Goal: Task Accomplishment & Management: Complete application form

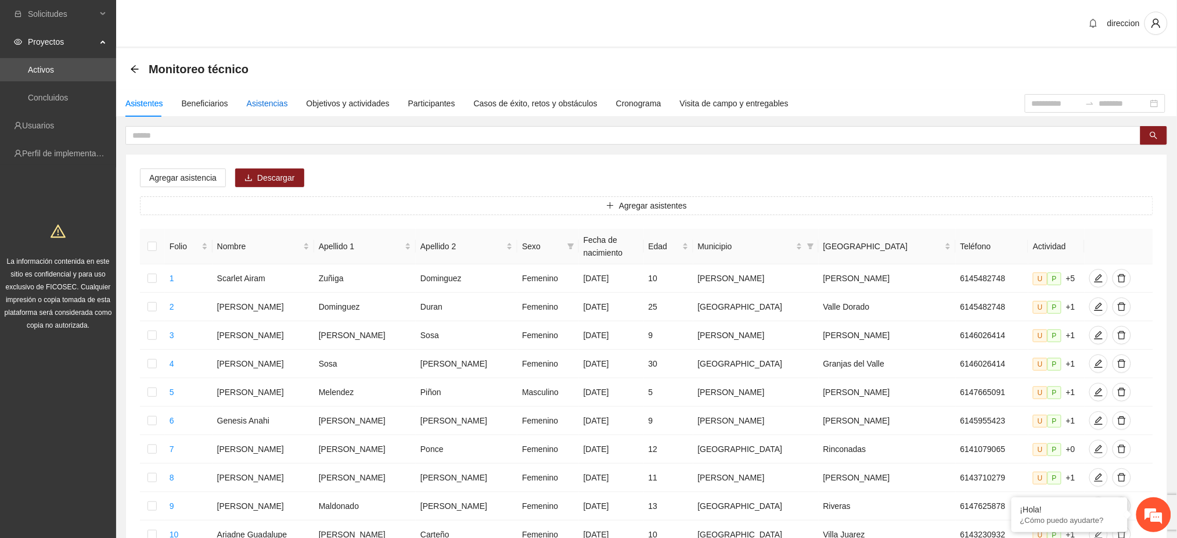
click at [261, 103] on div "Asistencias" at bounding box center [267, 103] width 41 height 13
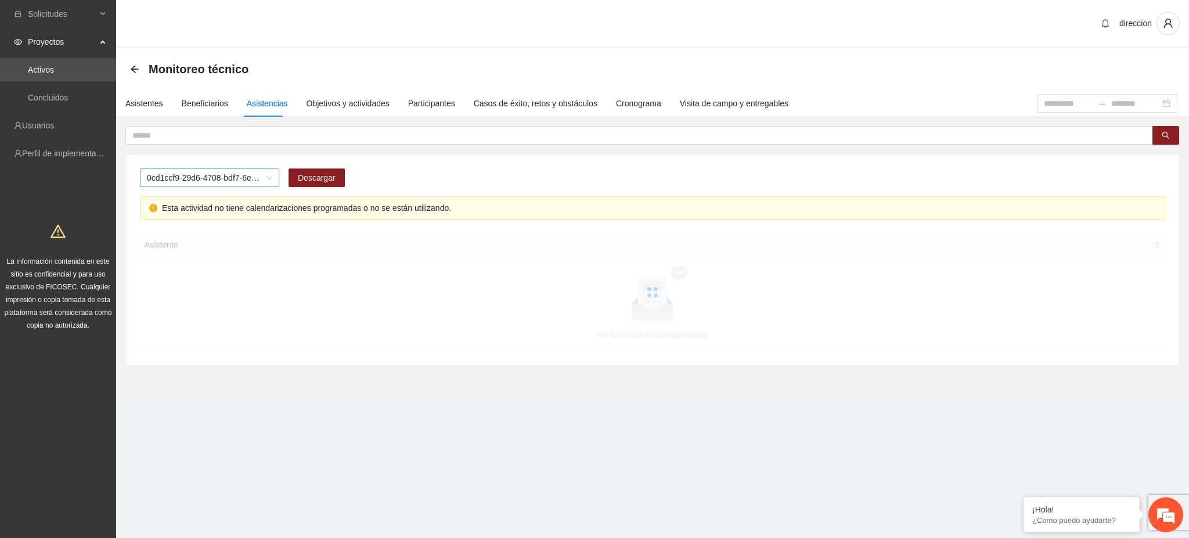
click at [216, 184] on span "0cd1ccf9-29d6-4708-bdf7-6e91457c8cf1" at bounding box center [209, 177] width 125 height 17
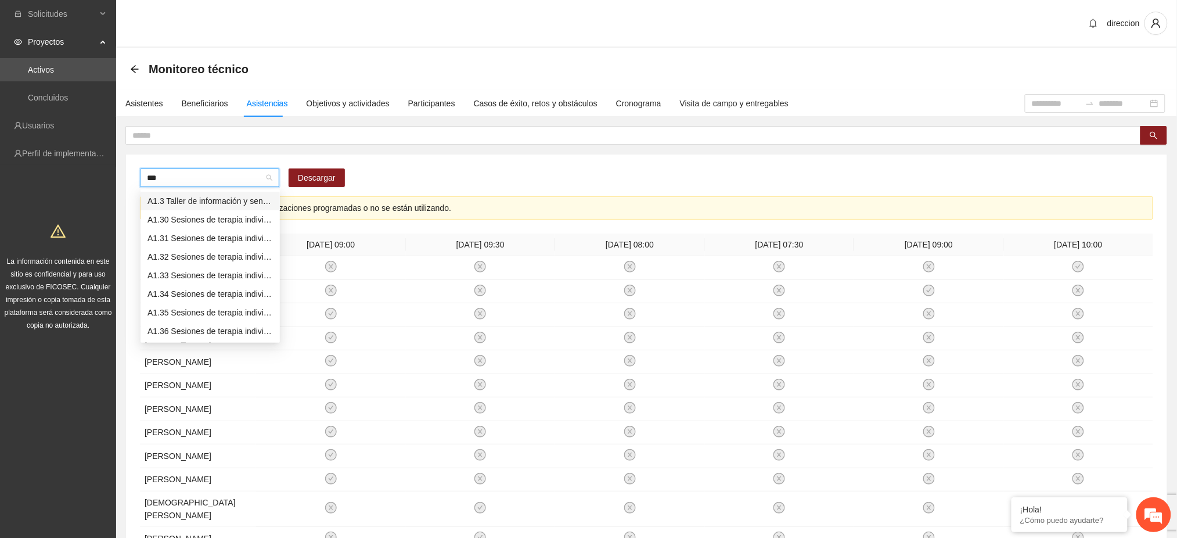
type input "****"
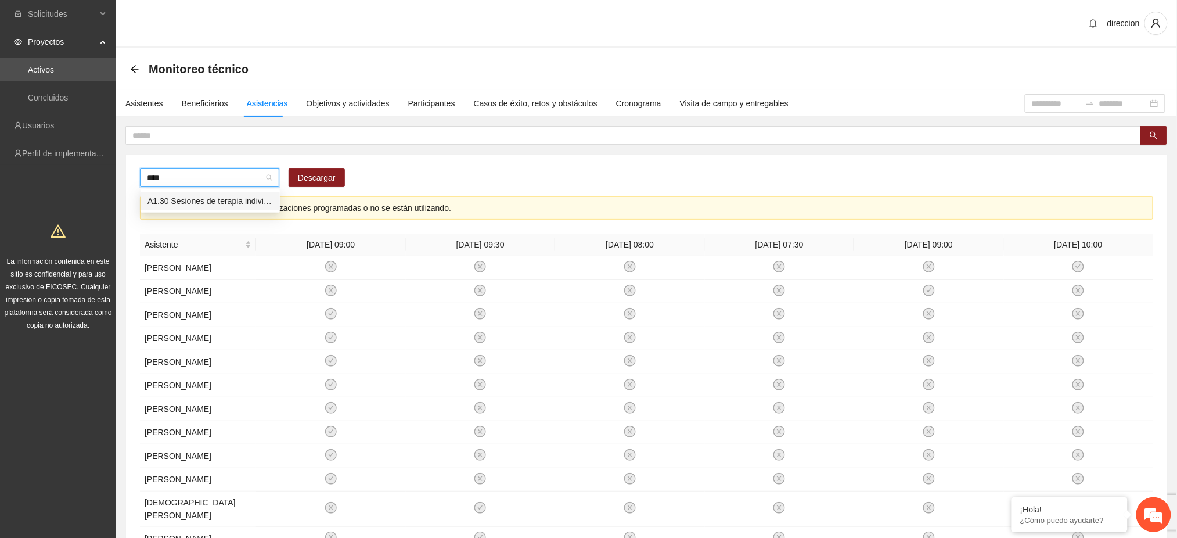
click at [224, 203] on div "A1.30 Sesiones de terapia individual a NNA víctimas de violencia sexual mediant…" at bounding box center [210, 201] width 125 height 13
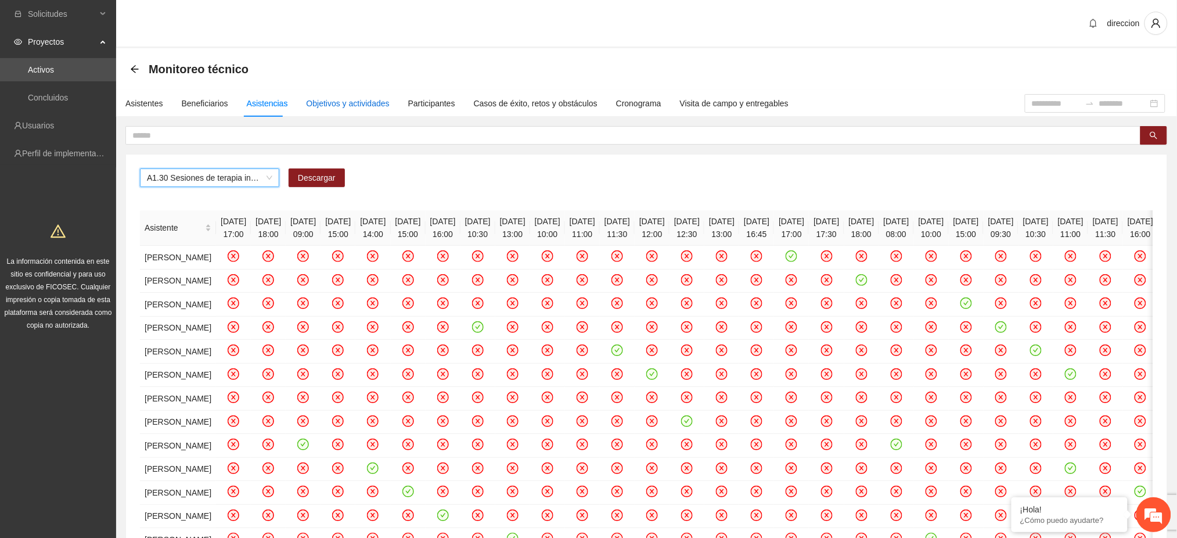
click at [346, 102] on div "Objetivos y actividades" at bounding box center [348, 103] width 83 height 13
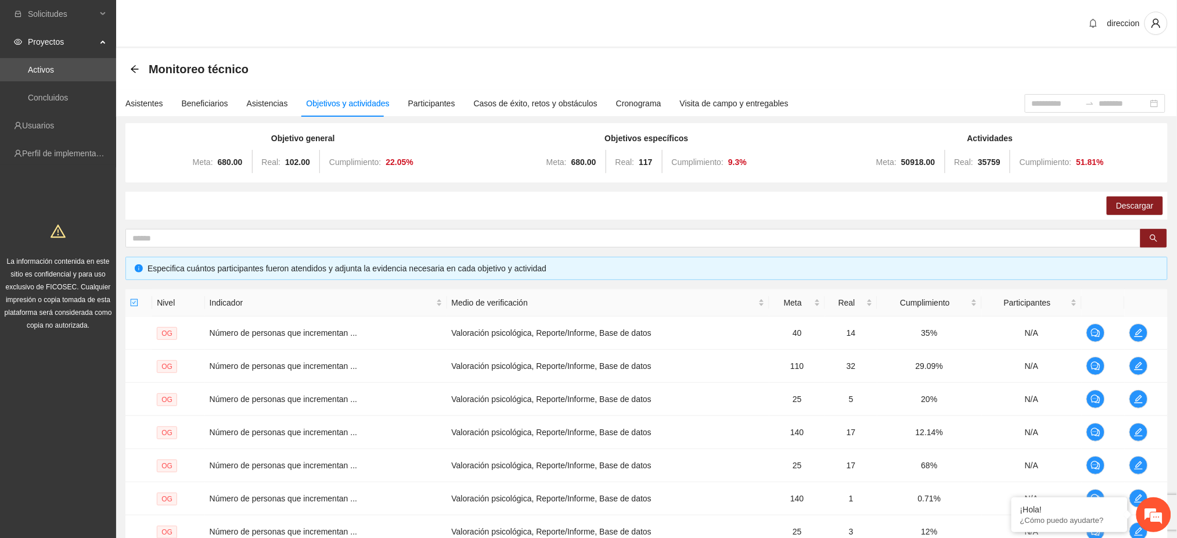
click at [178, 247] on div "Objetivo general Meta: 680.00 Real: 102.00 Cumplimiento: 22.05 % Objetivos espe…" at bounding box center [646, 401] width 1042 height 557
click at [180, 237] on input "text" at bounding box center [628, 238] width 993 height 13
click at [1148, 235] on button "button" at bounding box center [1154, 238] width 27 height 19
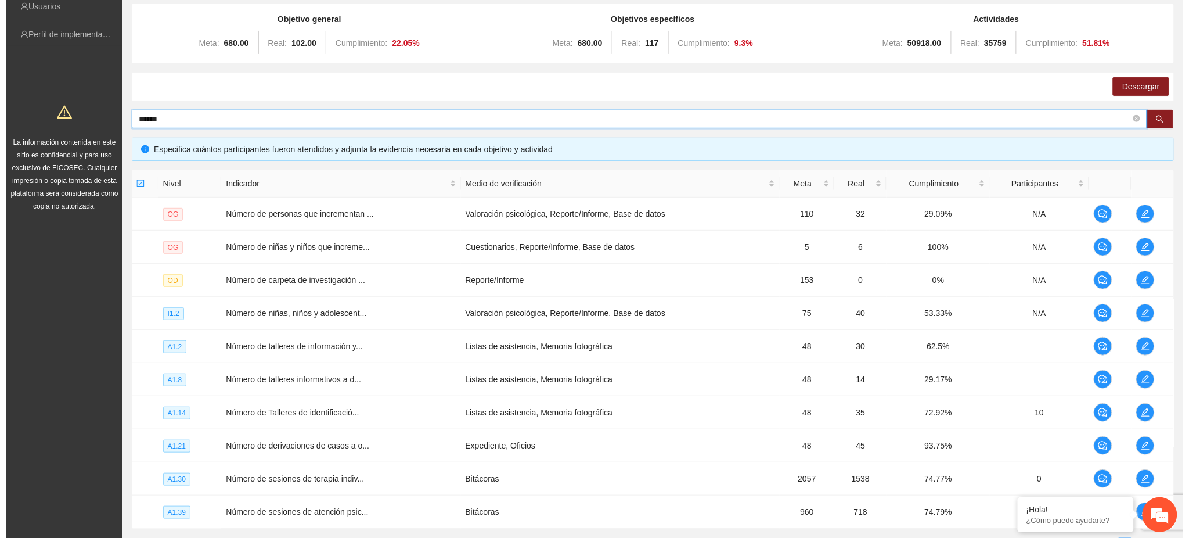
scroll to position [220, 0]
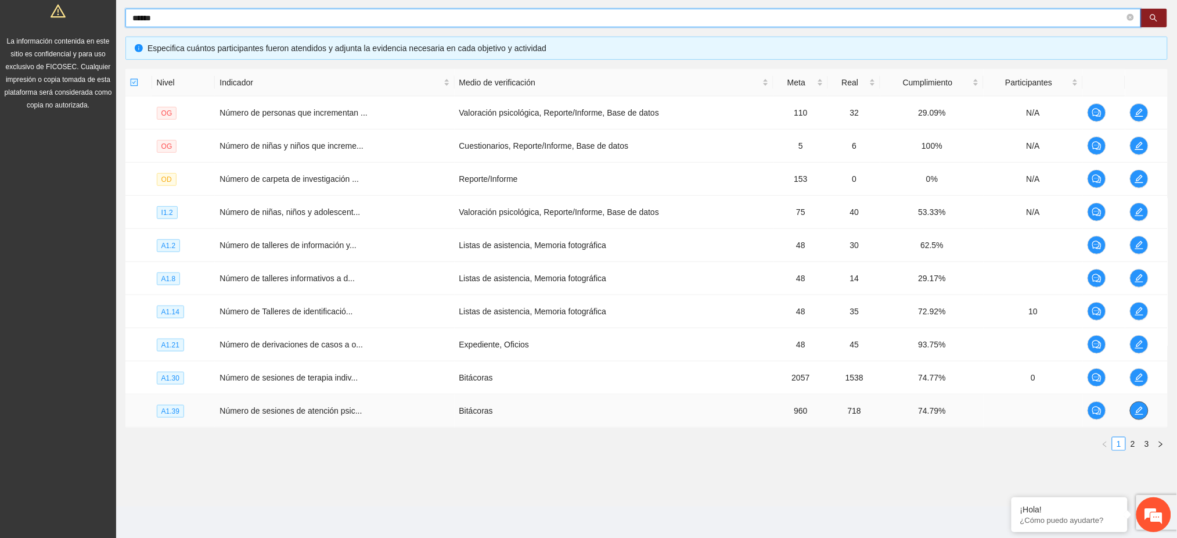
type input "******"
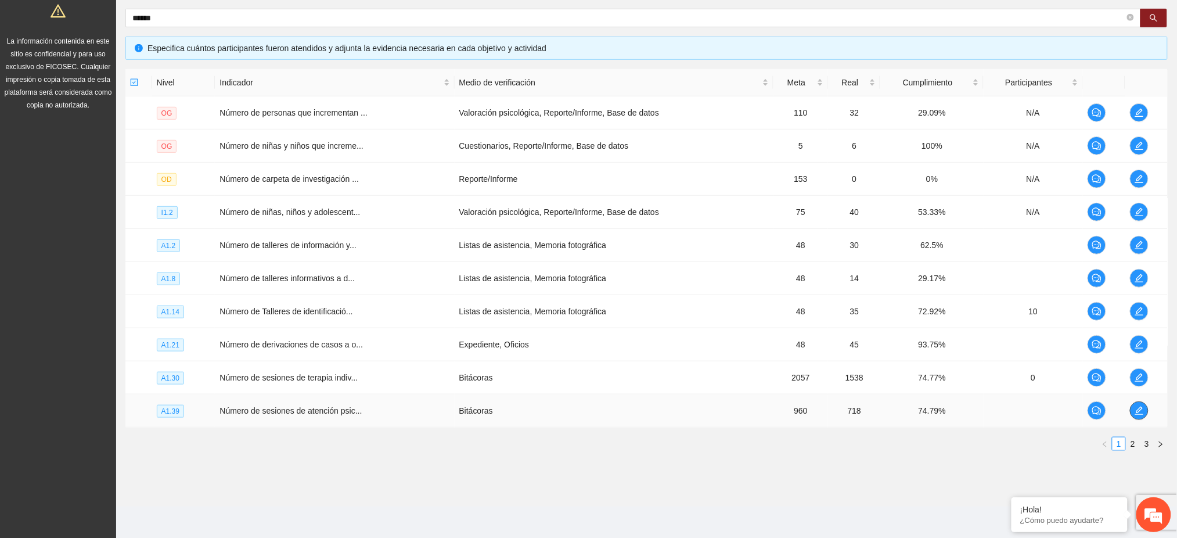
click at [1135, 413] on icon "edit" at bounding box center [1139, 410] width 9 height 9
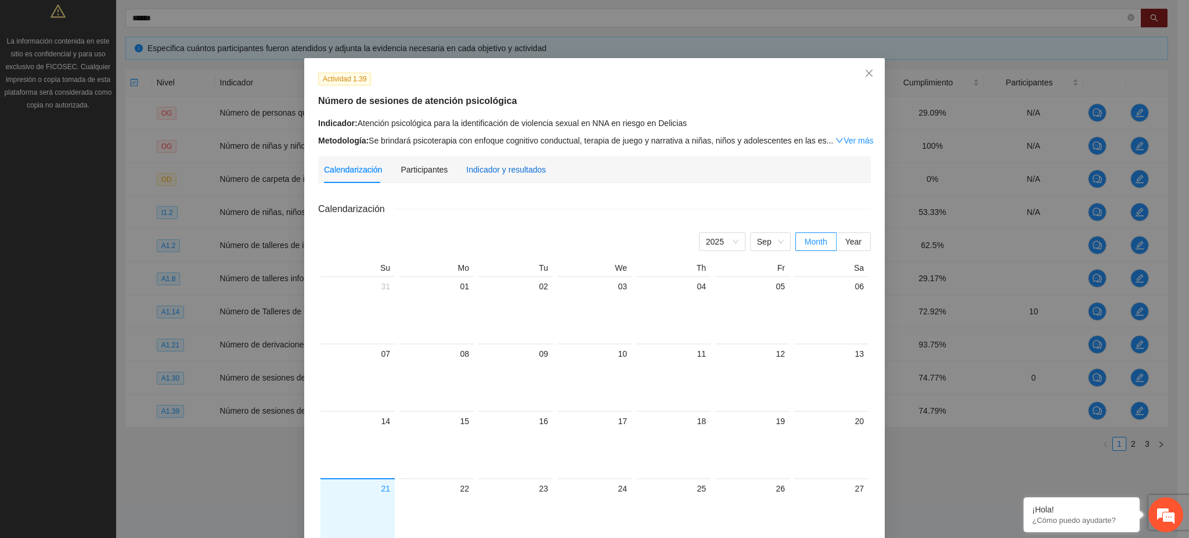
click at [490, 175] on div "Indicador y resultados" at bounding box center [506, 169] width 80 height 13
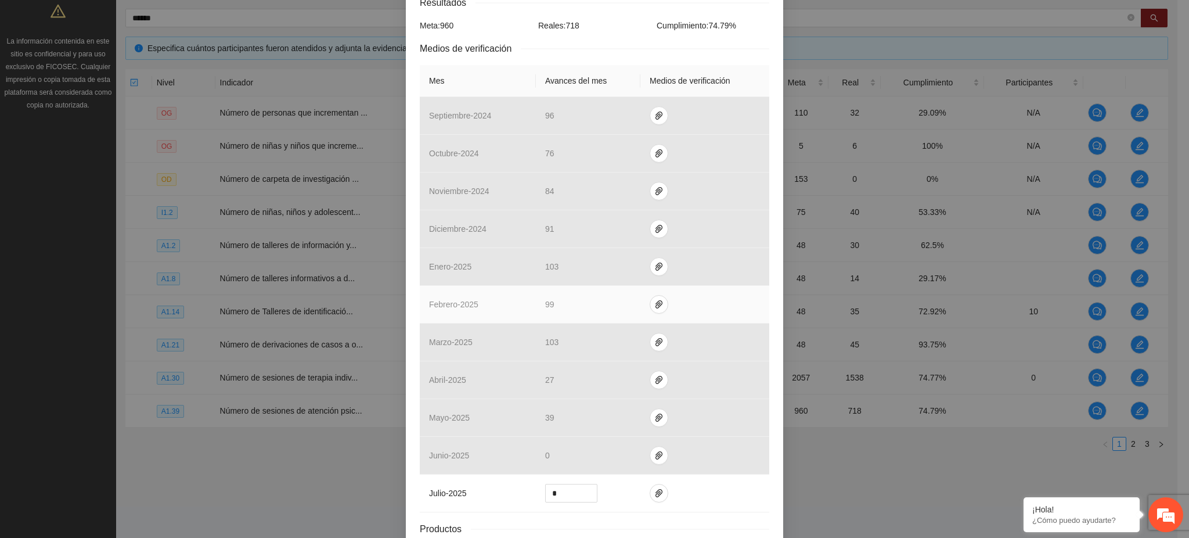
scroll to position [307, 0]
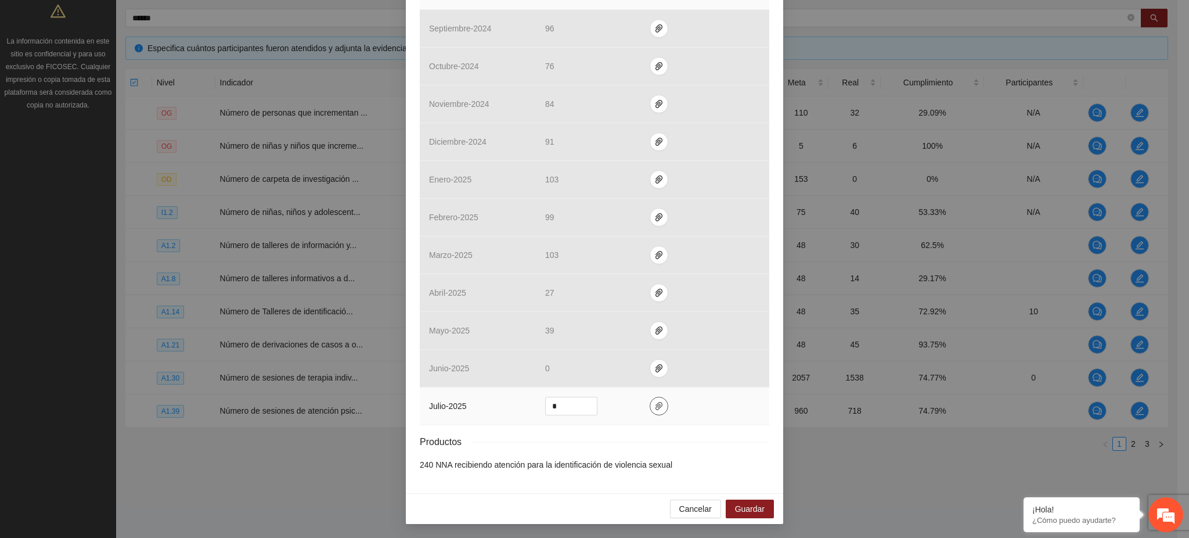
click at [657, 410] on span "paper-clip" at bounding box center [658, 405] width 17 height 9
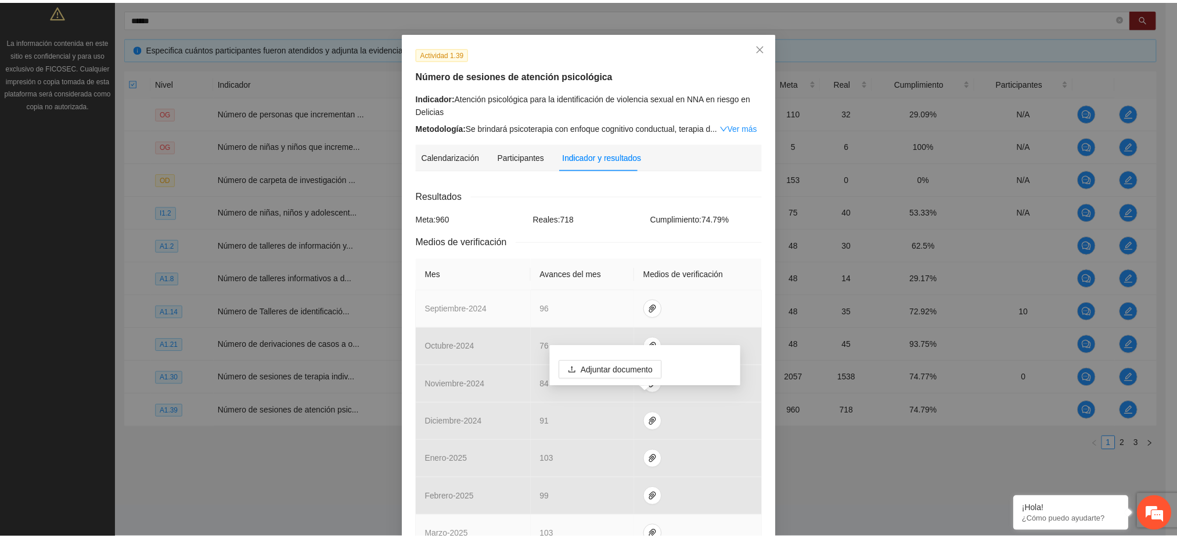
scroll to position [0, 0]
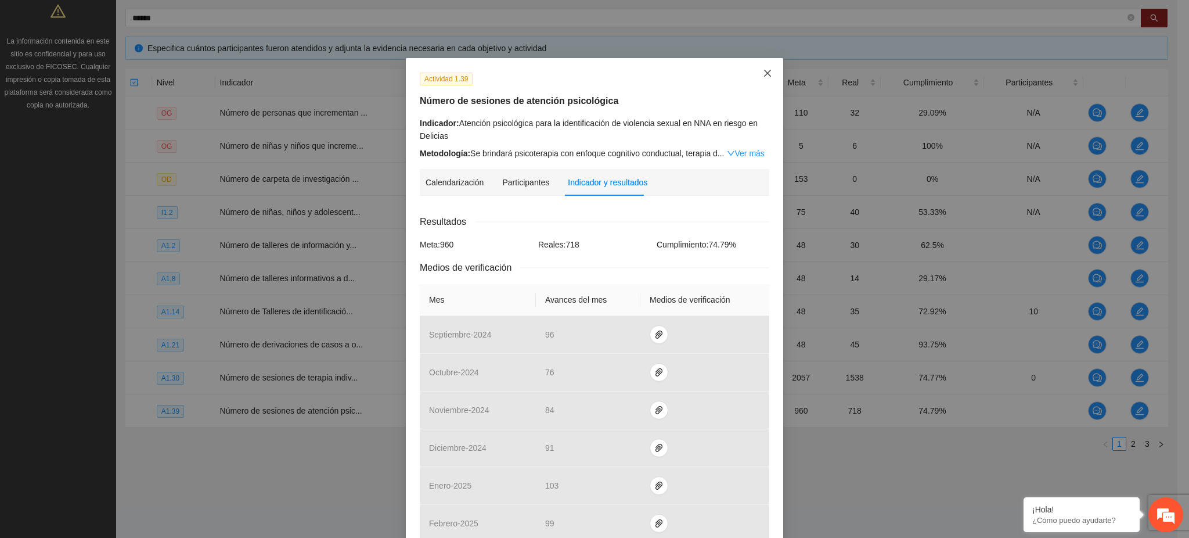
click at [764, 75] on icon "close" at bounding box center [767, 73] width 7 height 7
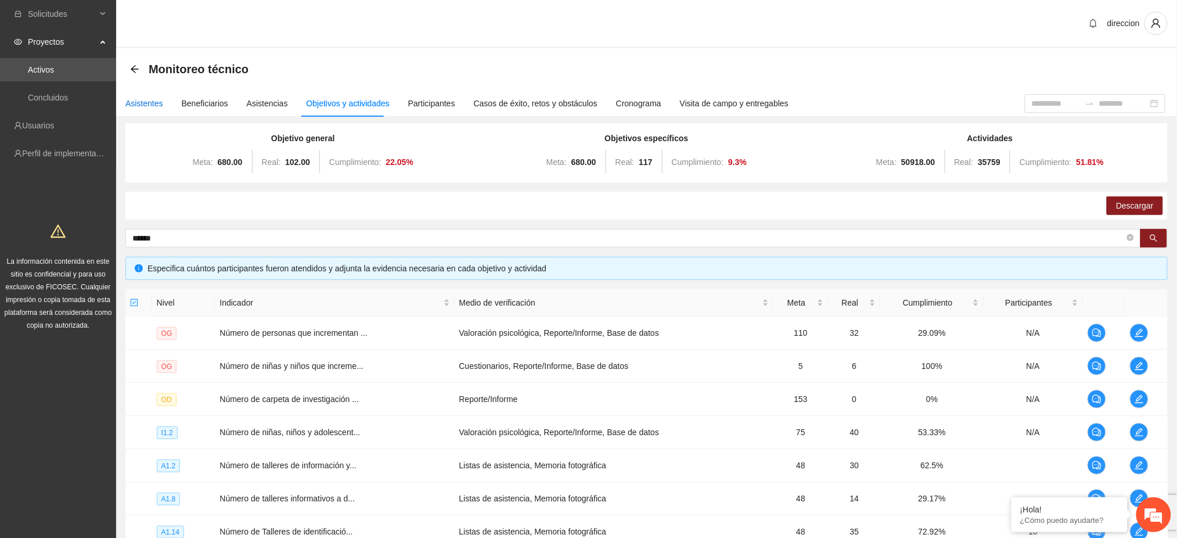
click at [159, 103] on div "Asistentes" at bounding box center [144, 103] width 38 height 13
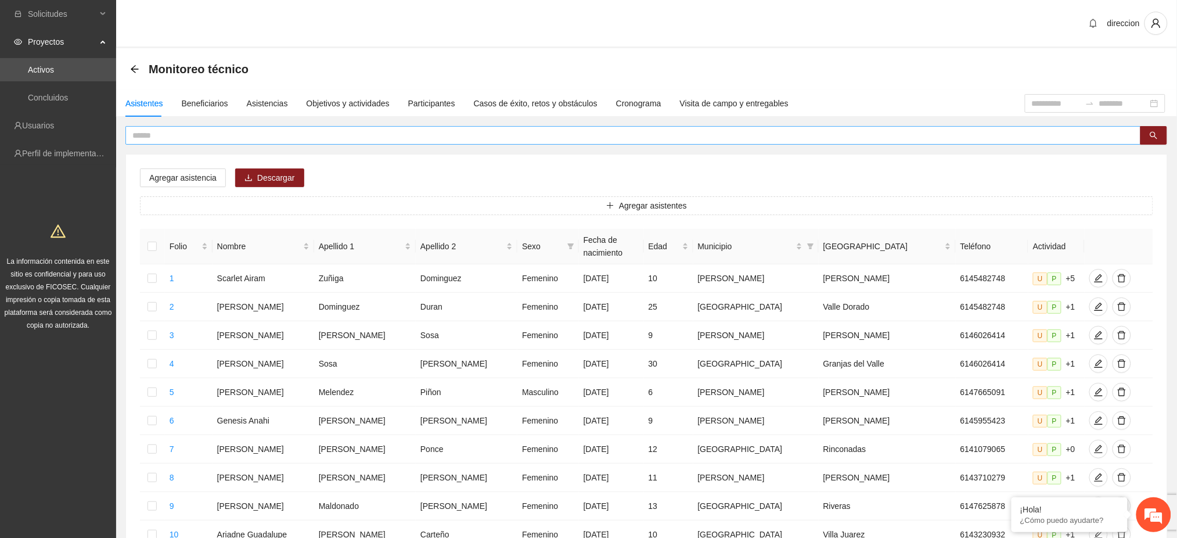
click at [145, 133] on input "text" at bounding box center [628, 135] width 993 height 13
type input "****"
click at [353, 103] on div "Objetivos y actividades" at bounding box center [348, 103] width 83 height 13
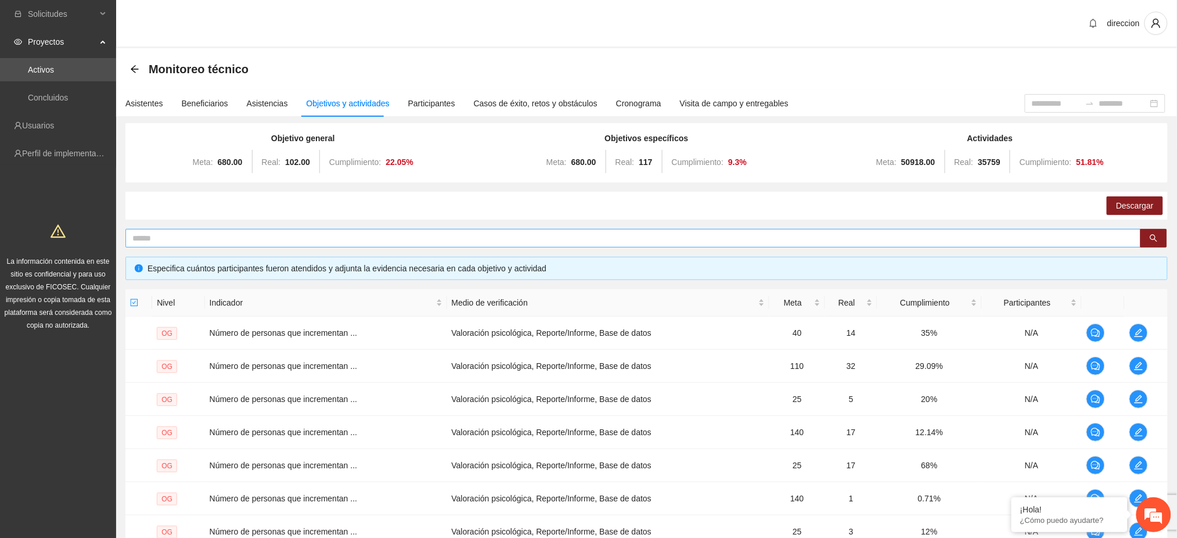
click at [181, 246] on span at bounding box center [633, 238] width 1016 height 19
type input "*"
type input "********"
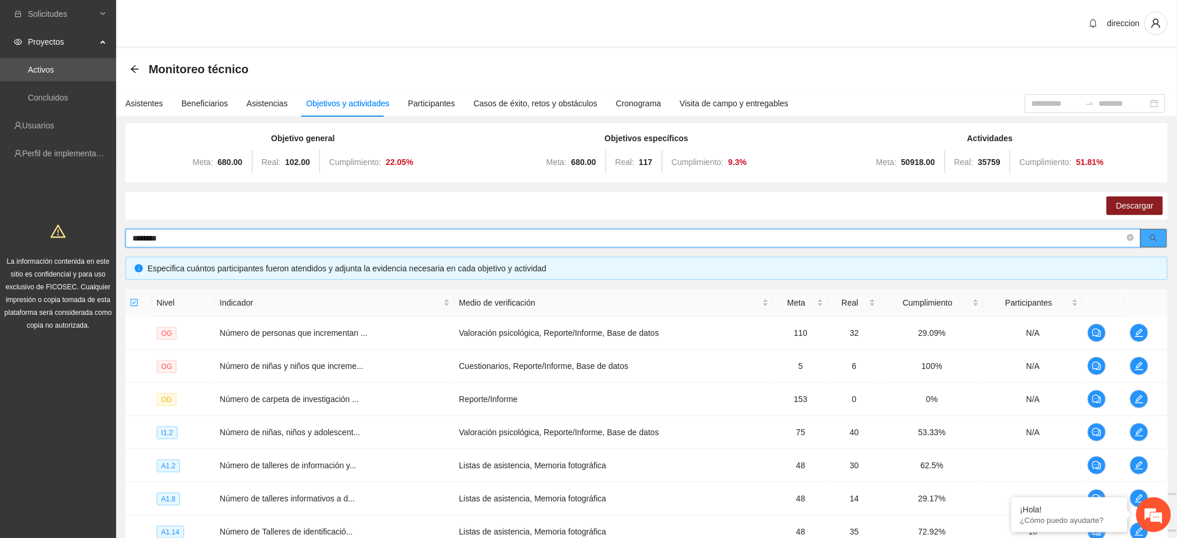
click at [1162, 235] on button "button" at bounding box center [1154, 238] width 27 height 19
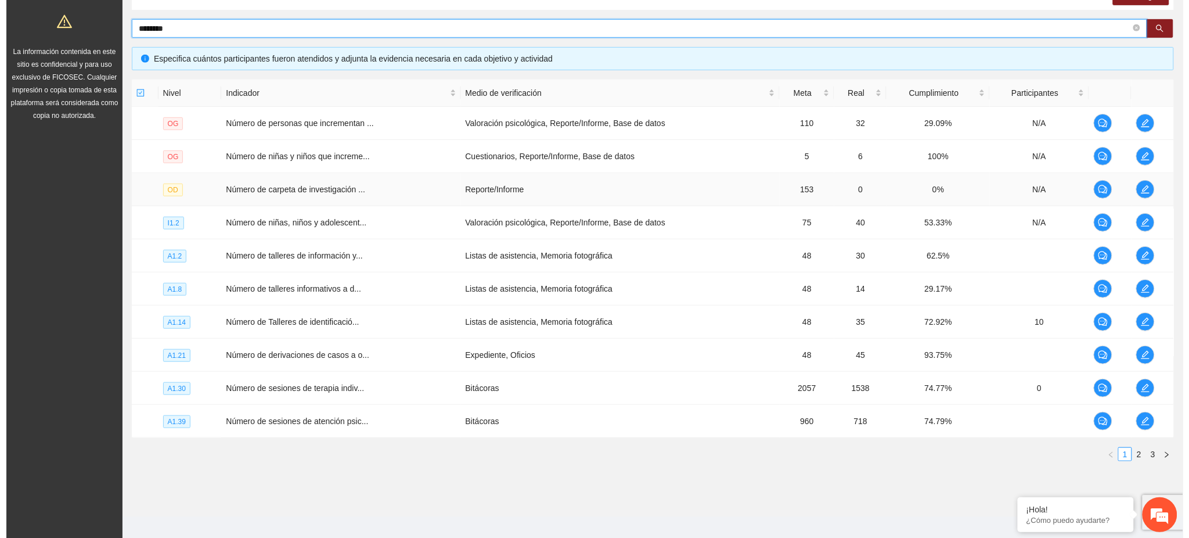
scroll to position [220, 0]
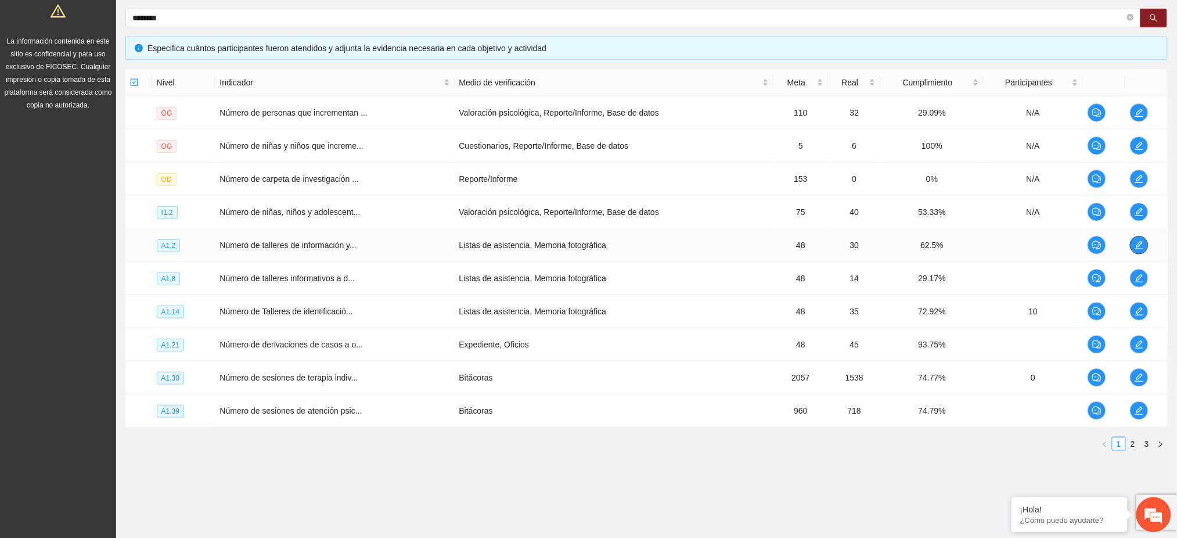
click at [1136, 243] on icon "edit" at bounding box center [1139, 244] width 9 height 9
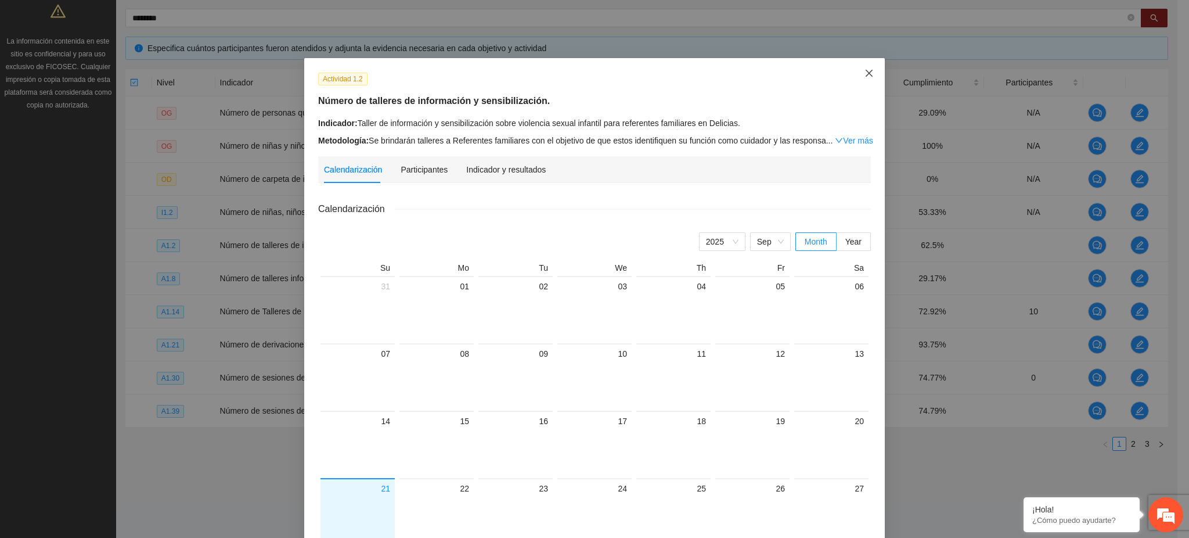
click at [866, 74] on icon "close" at bounding box center [869, 73] width 7 height 7
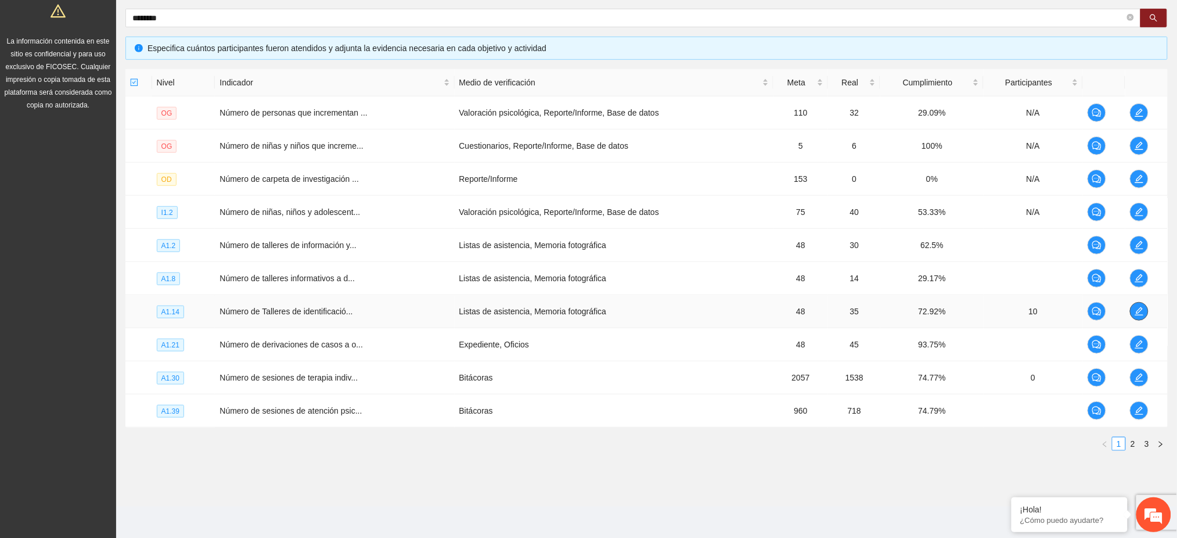
click at [1135, 313] on icon "edit" at bounding box center [1139, 311] width 9 height 9
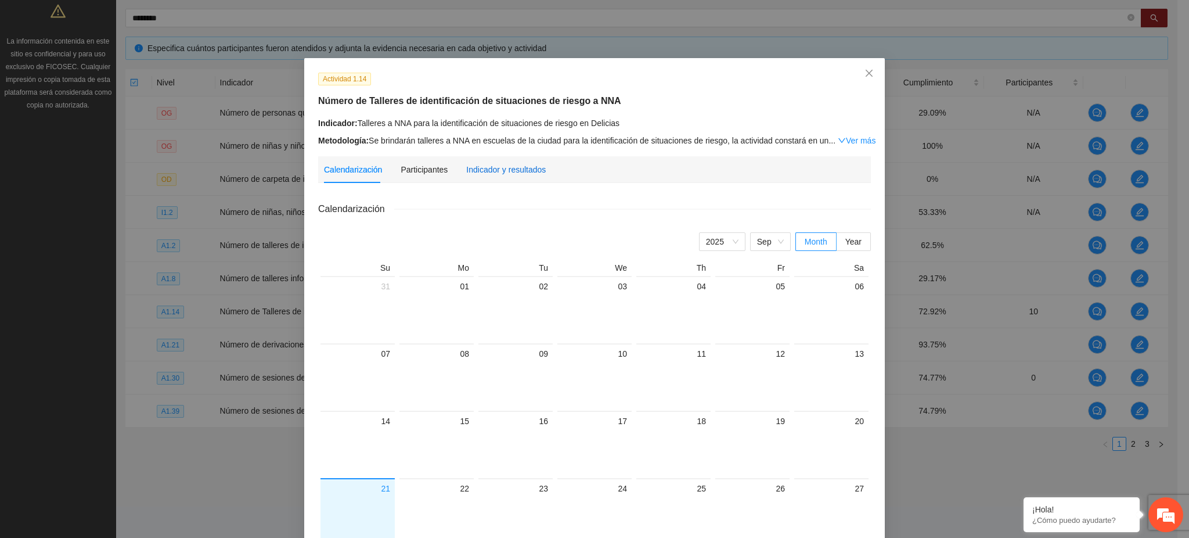
click at [476, 163] on div "Indicador y resultados" at bounding box center [506, 169] width 80 height 13
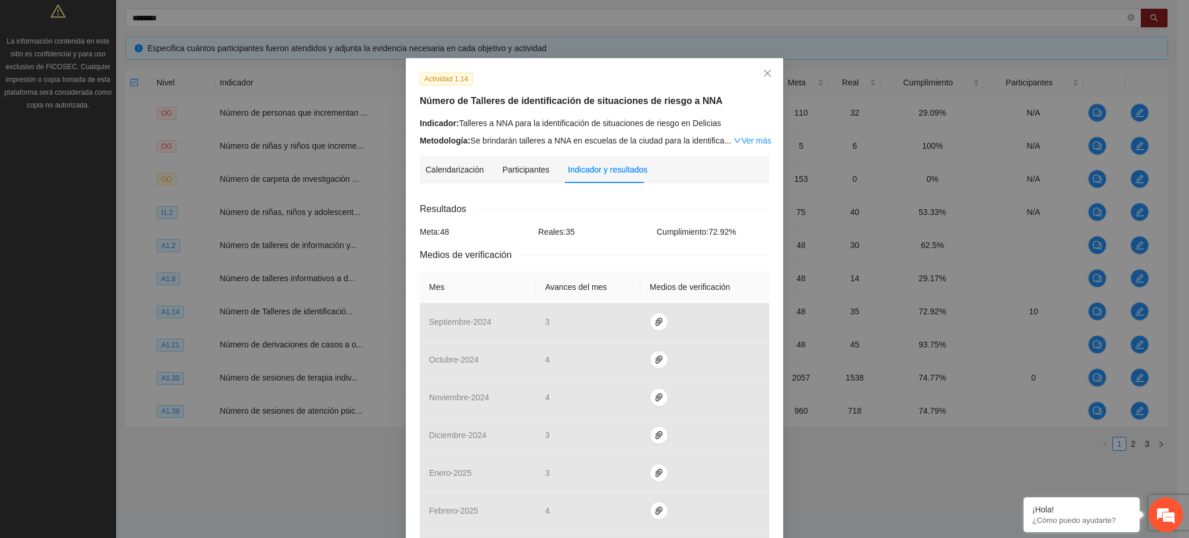
scroll to position [293, 0]
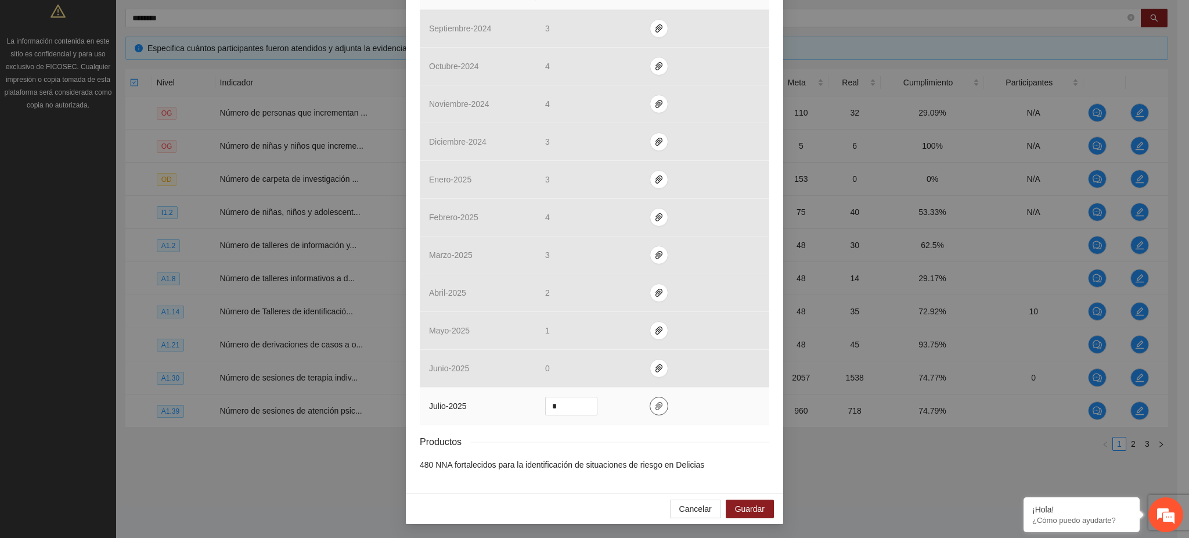
click at [655, 407] on icon "paper-clip" at bounding box center [659, 405] width 9 height 9
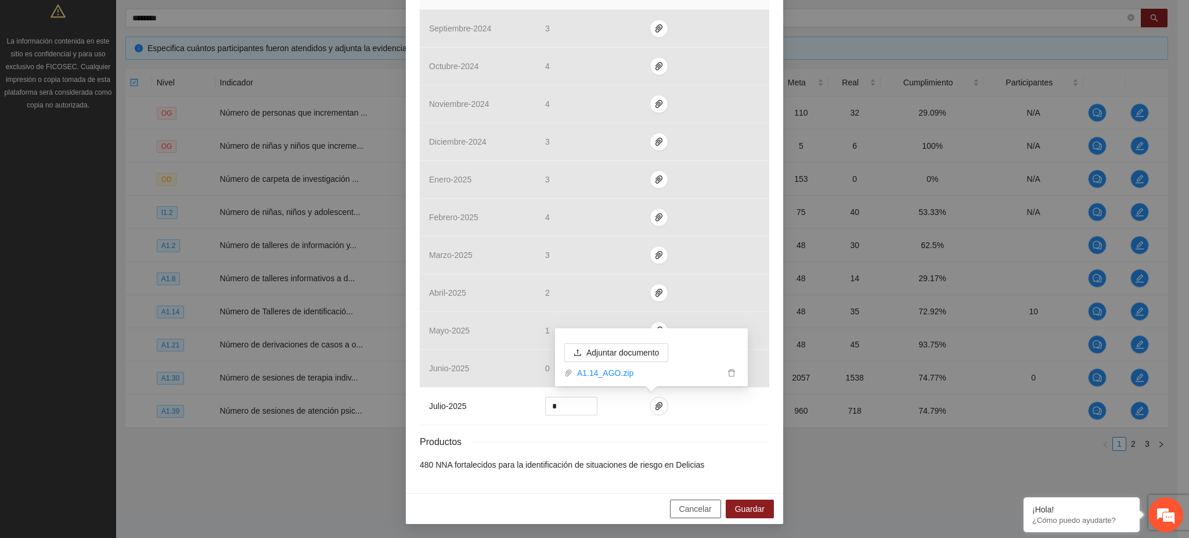
click at [695, 515] on span "Cancelar" at bounding box center [695, 508] width 33 height 13
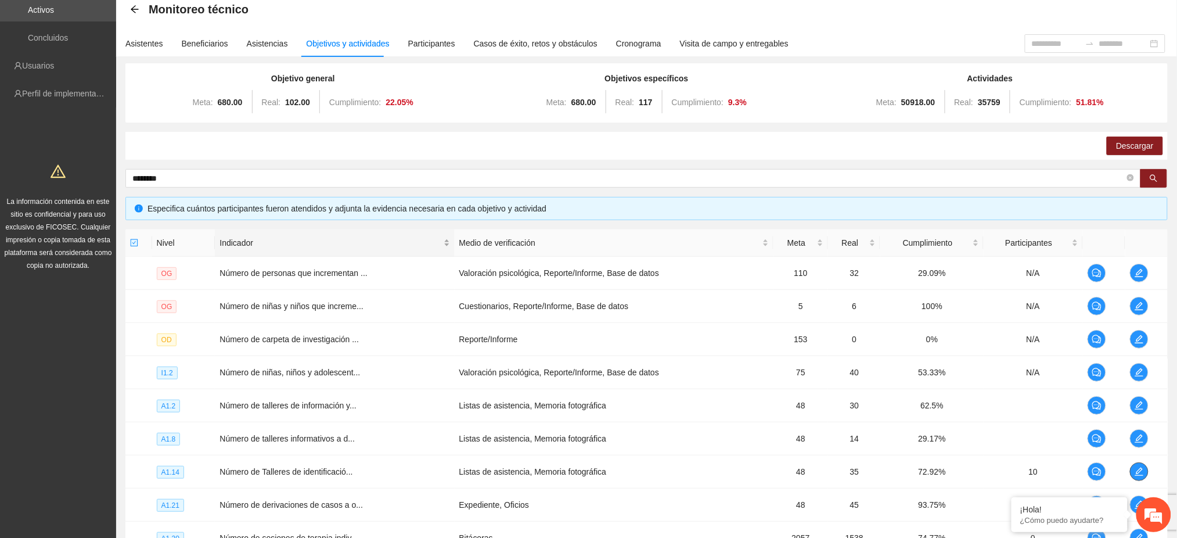
scroll to position [0, 0]
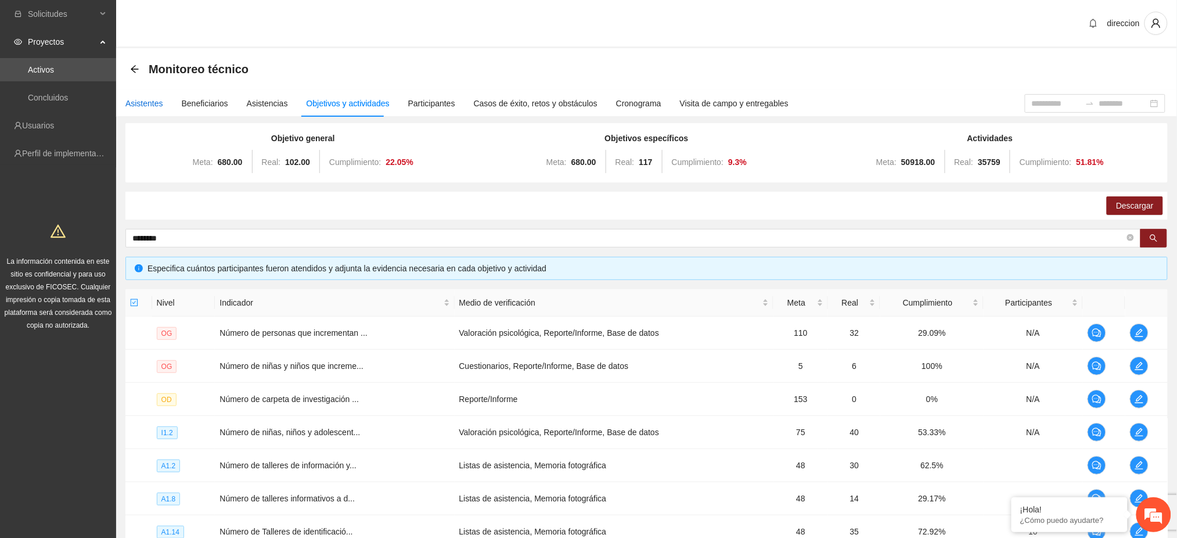
click at [147, 102] on div "Asistentes" at bounding box center [144, 103] width 38 height 13
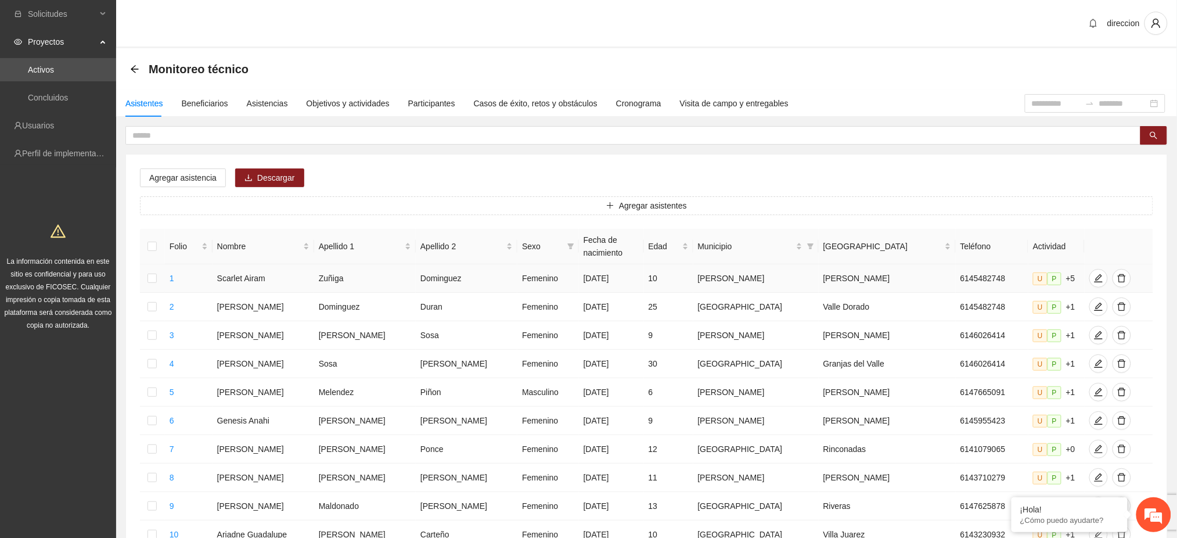
click at [150, 264] on td at bounding box center [152, 278] width 25 height 28
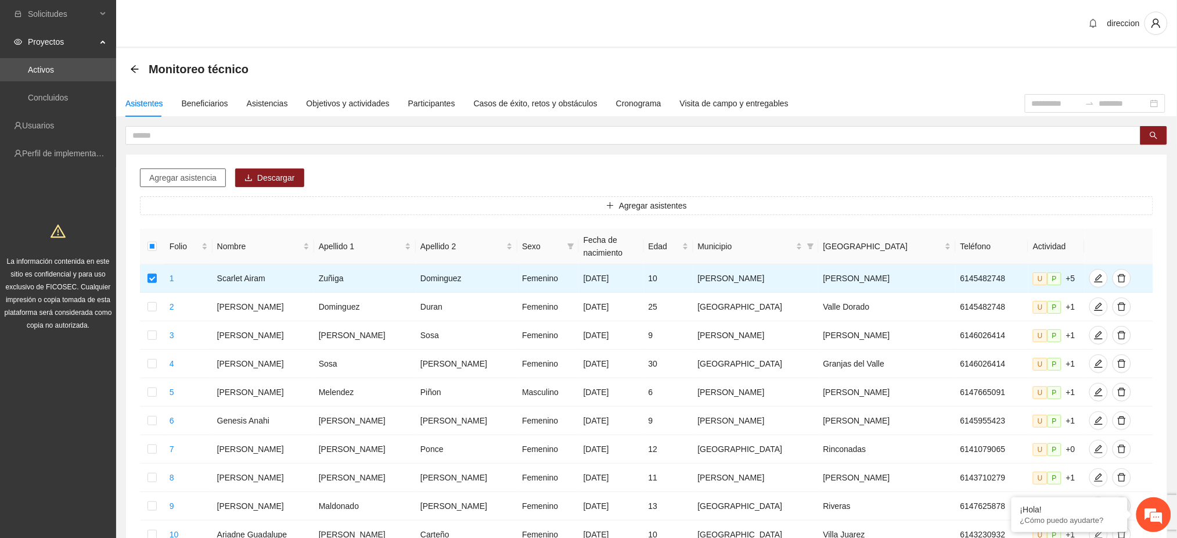
click at [181, 174] on span "Agregar asistencia" at bounding box center [182, 177] width 67 height 13
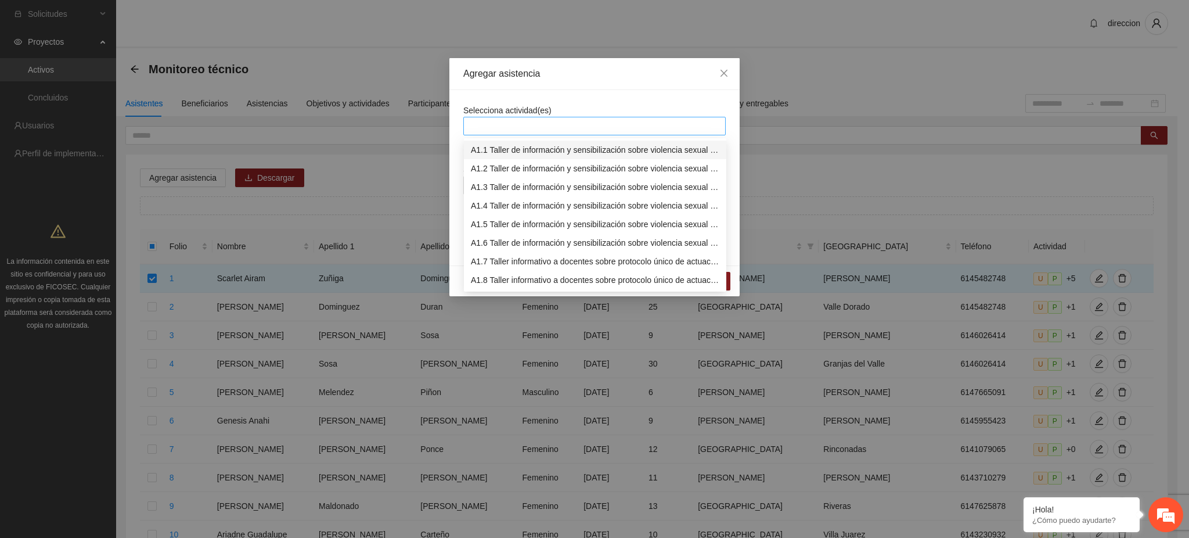
click at [516, 118] on div at bounding box center [594, 126] width 263 height 19
type input "****"
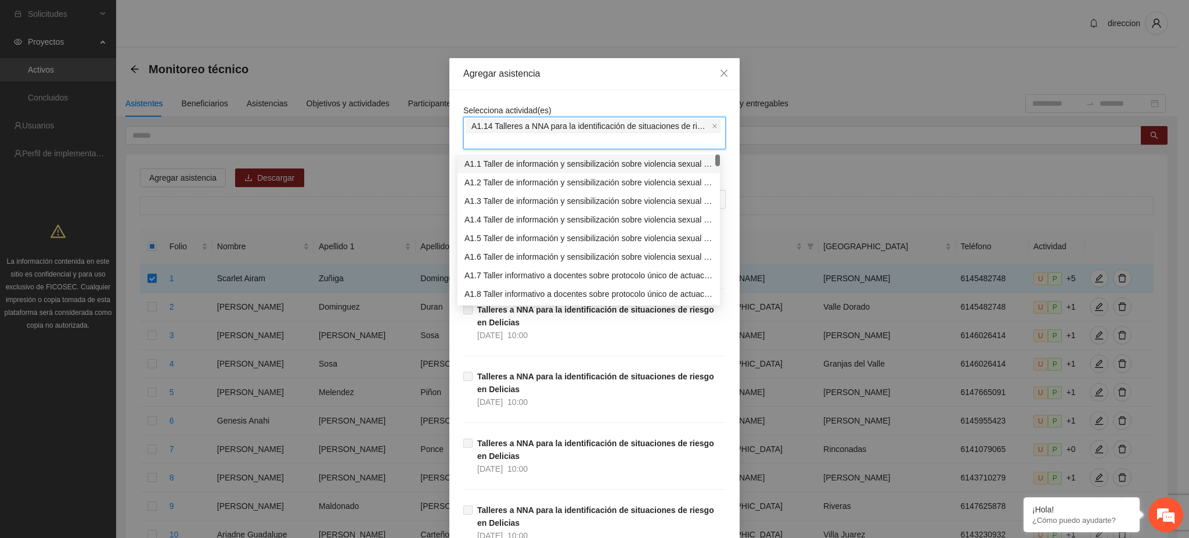
click at [513, 118] on div "A1.14 Talleres a NNA para la identificación de situaciones de riesgo en Delicias" at bounding box center [594, 126] width 257 height 16
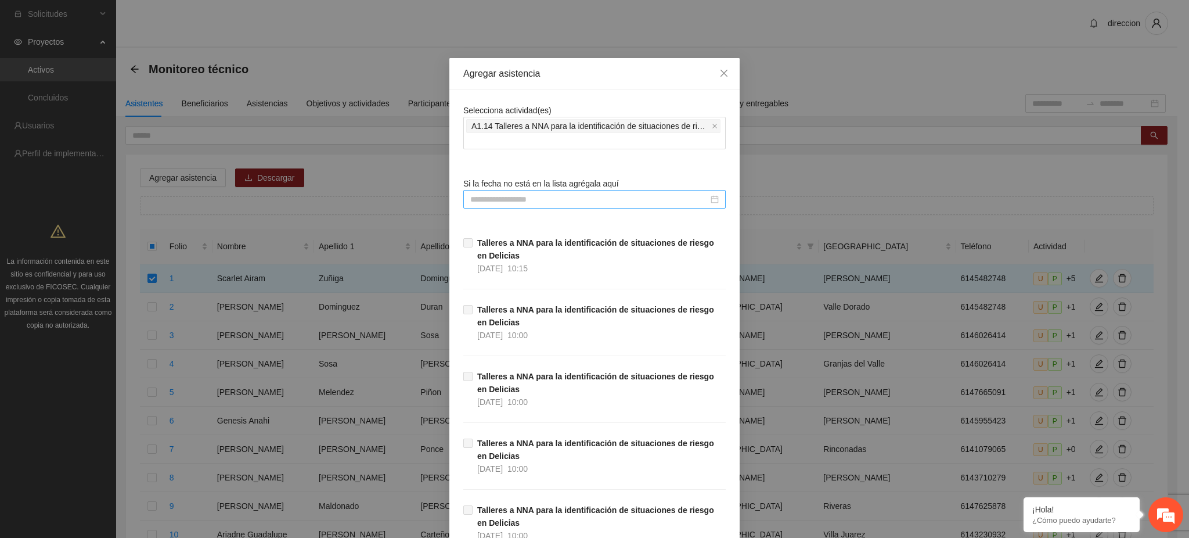
click at [517, 193] on div at bounding box center [594, 199] width 249 height 13
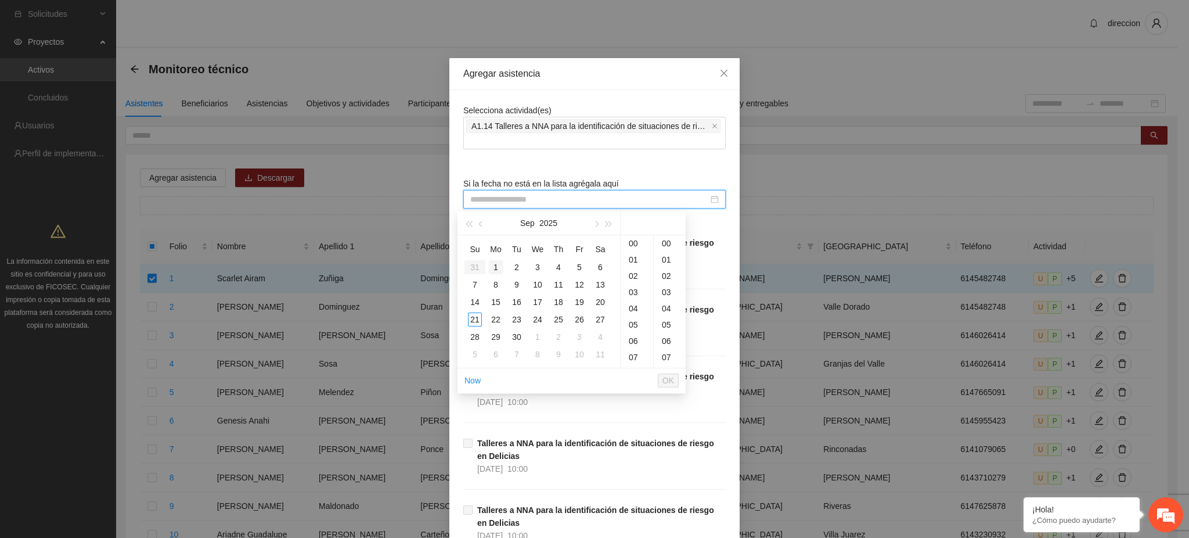
type input "**********"
click at [482, 224] on span "button" at bounding box center [482, 224] width 6 height 6
click at [483, 224] on span "button" at bounding box center [482, 224] width 6 height 6
click at [720, 77] on icon "close" at bounding box center [724, 73] width 9 height 9
